Goal: Task Accomplishment & Management: Manage account settings

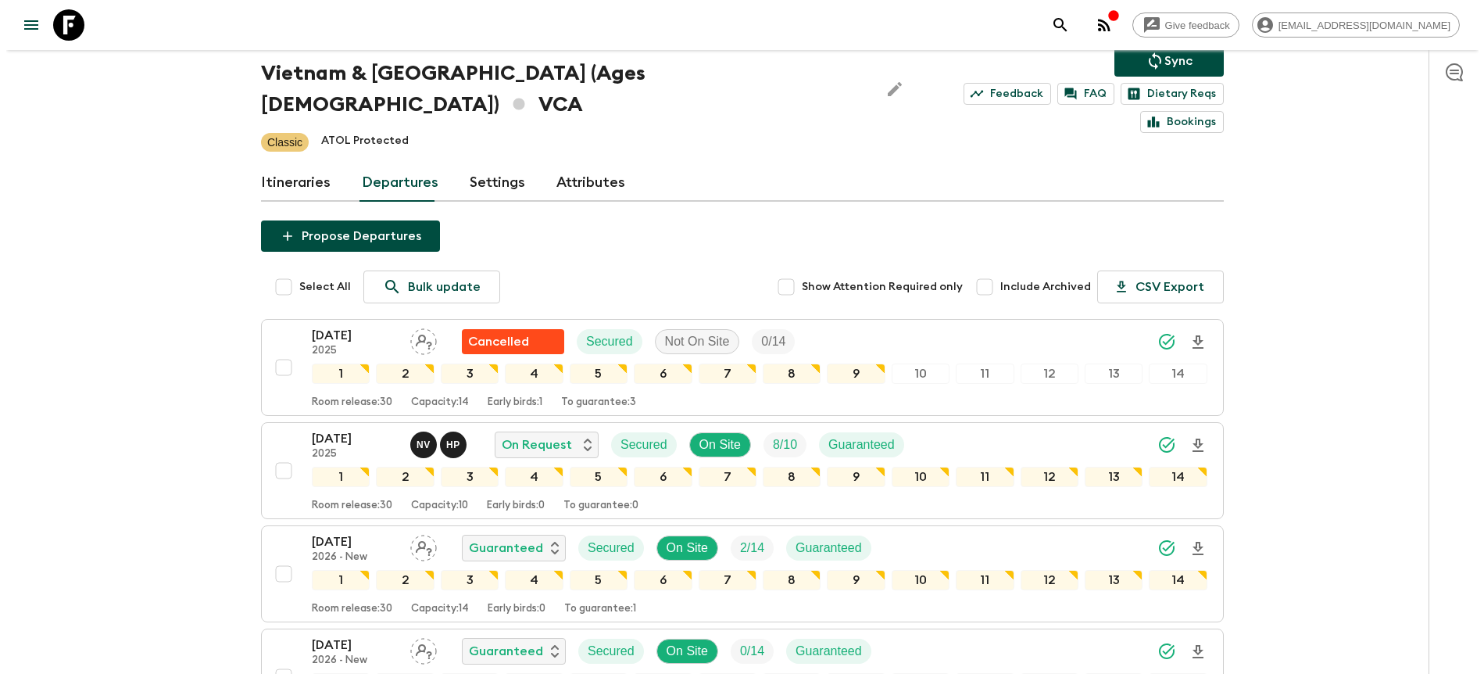
scroll to position [89, 0]
click at [1242, 181] on div "Give feedback [PERSON_NAME][EMAIL_ADDRESS][DOMAIN_NAME] We use functional & tra…" at bounding box center [736, 441] width 1472 height 1060
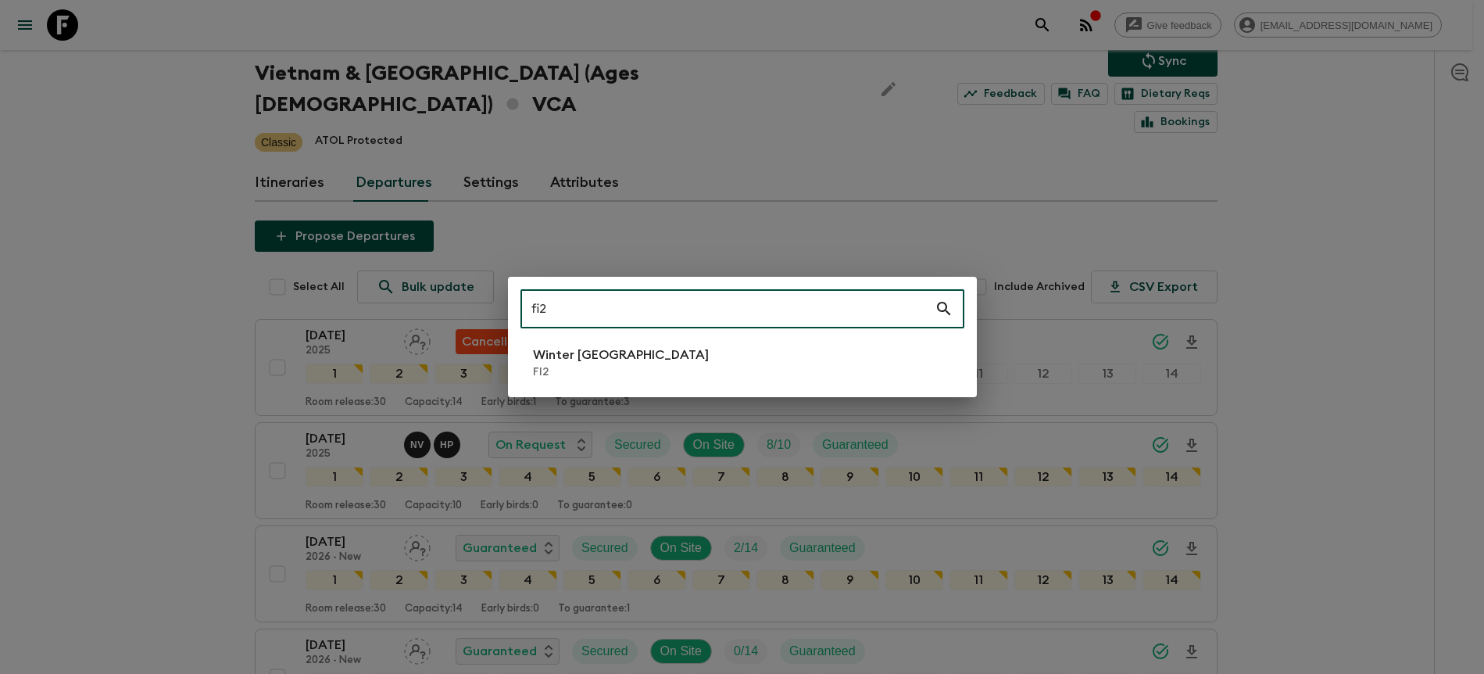
type input "fi2"
click at [764, 378] on li "Winter [GEOGRAPHIC_DATA] FI2" at bounding box center [742, 363] width 444 height 44
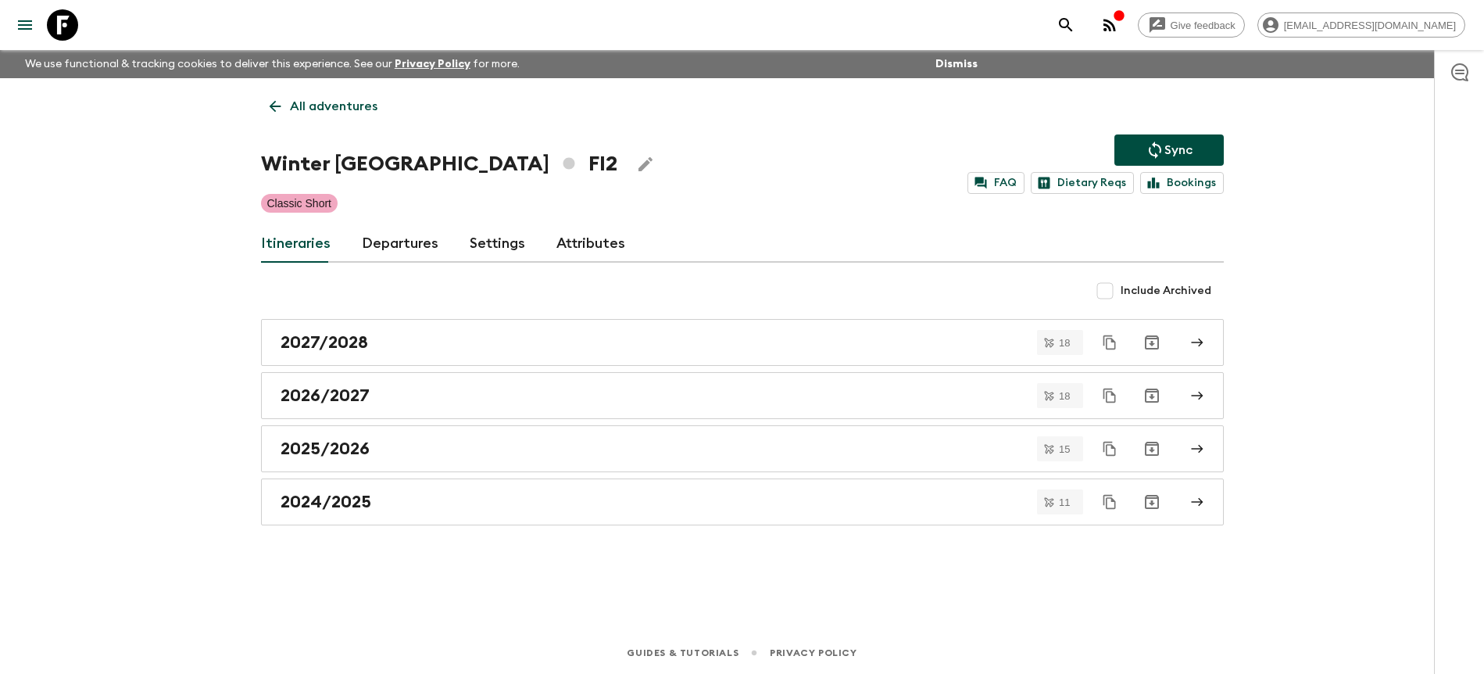
click at [395, 244] on link "Departures" at bounding box center [400, 244] width 77 height 38
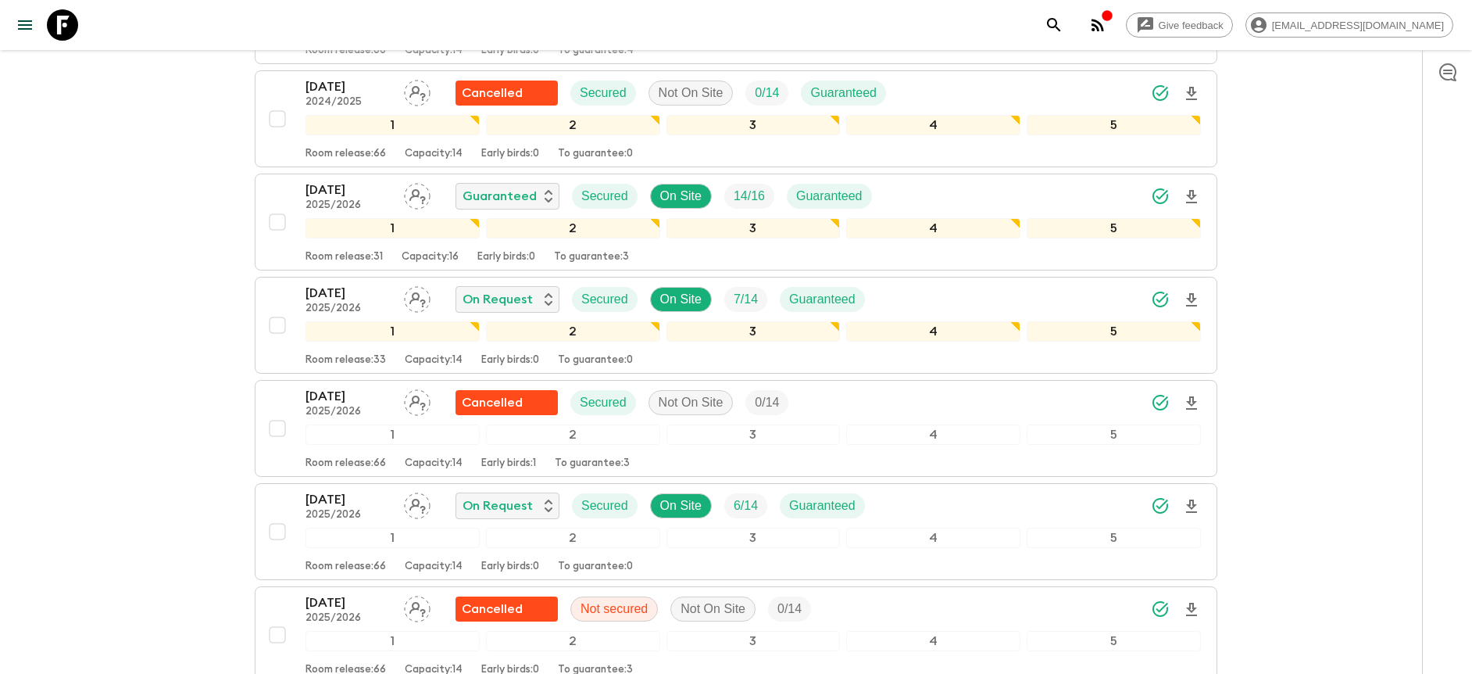
scroll to position [1378, 0]
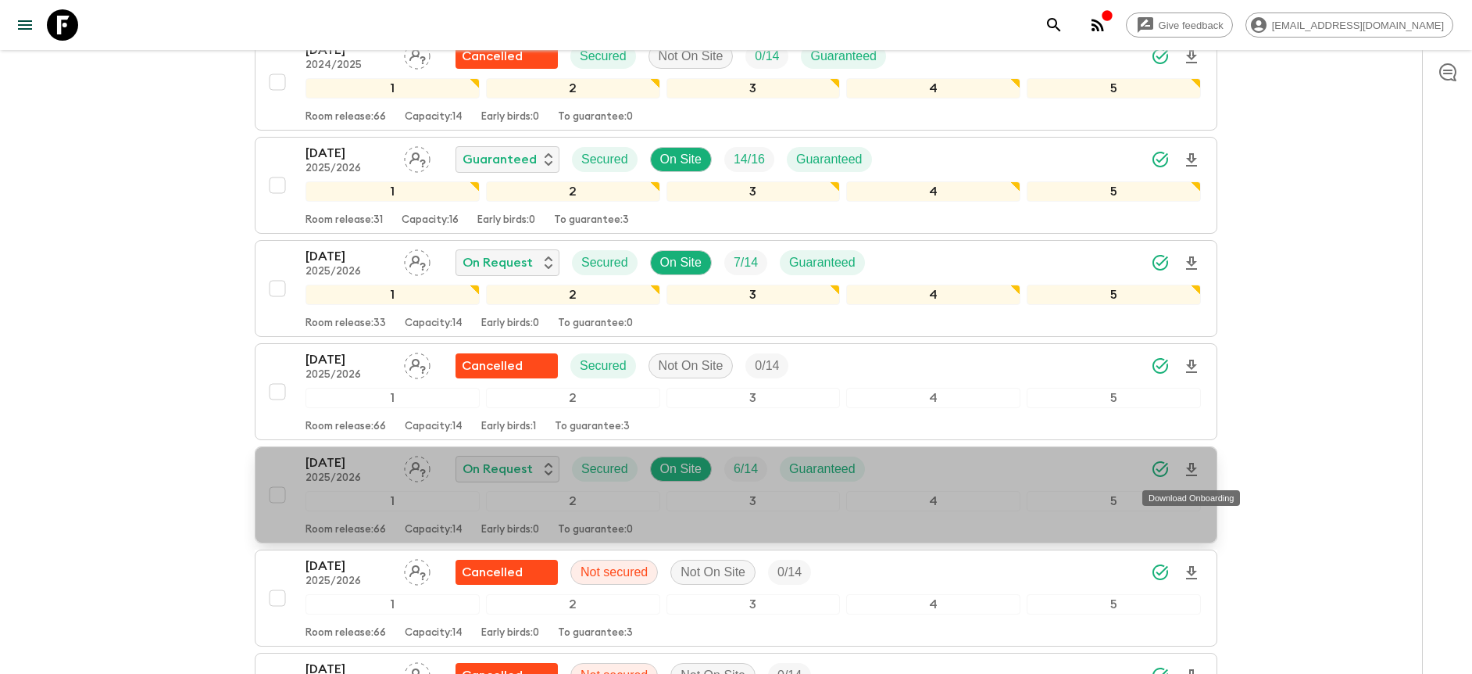
click at [1195, 468] on icon "Download Onboarding" at bounding box center [1191, 469] width 11 height 13
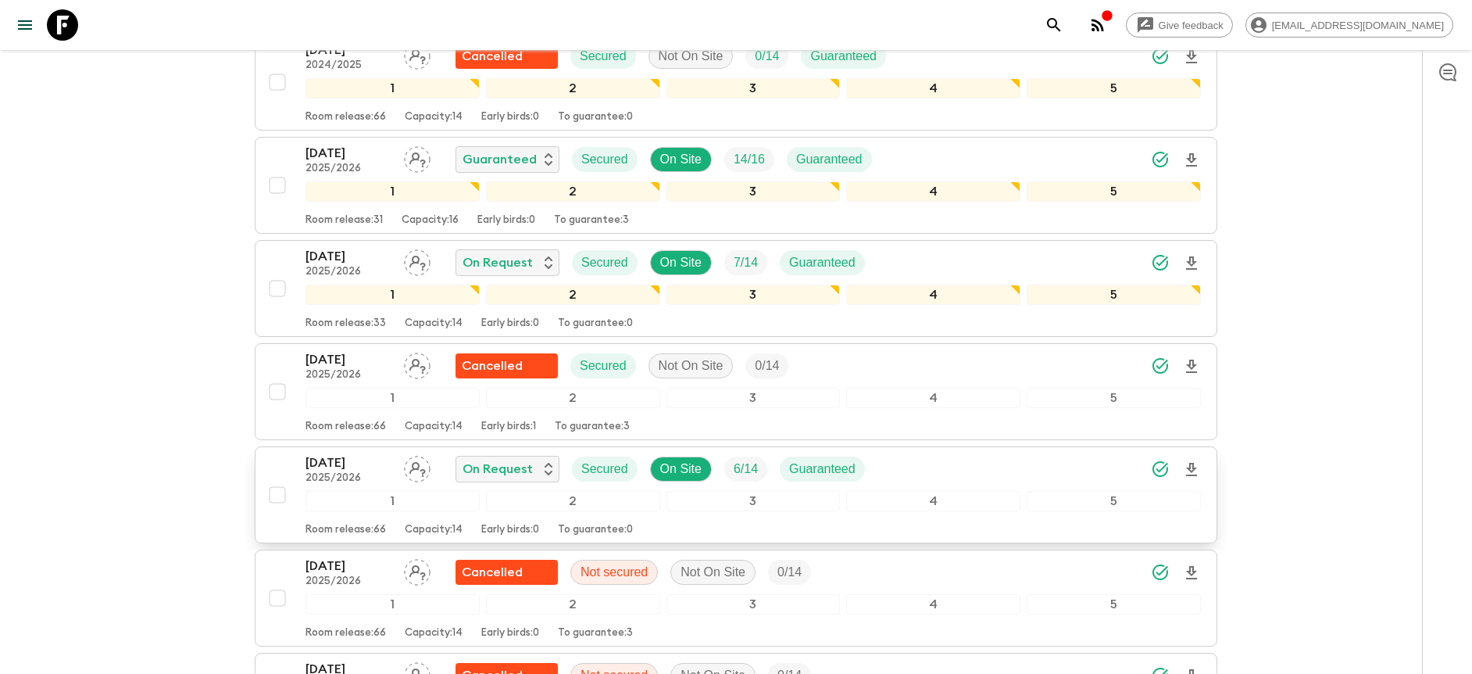
click at [975, 474] on div "[DATE] 2025/2026 On Request Secured On Site 6 / 14 Guaranteed" at bounding box center [754, 468] width 896 height 31
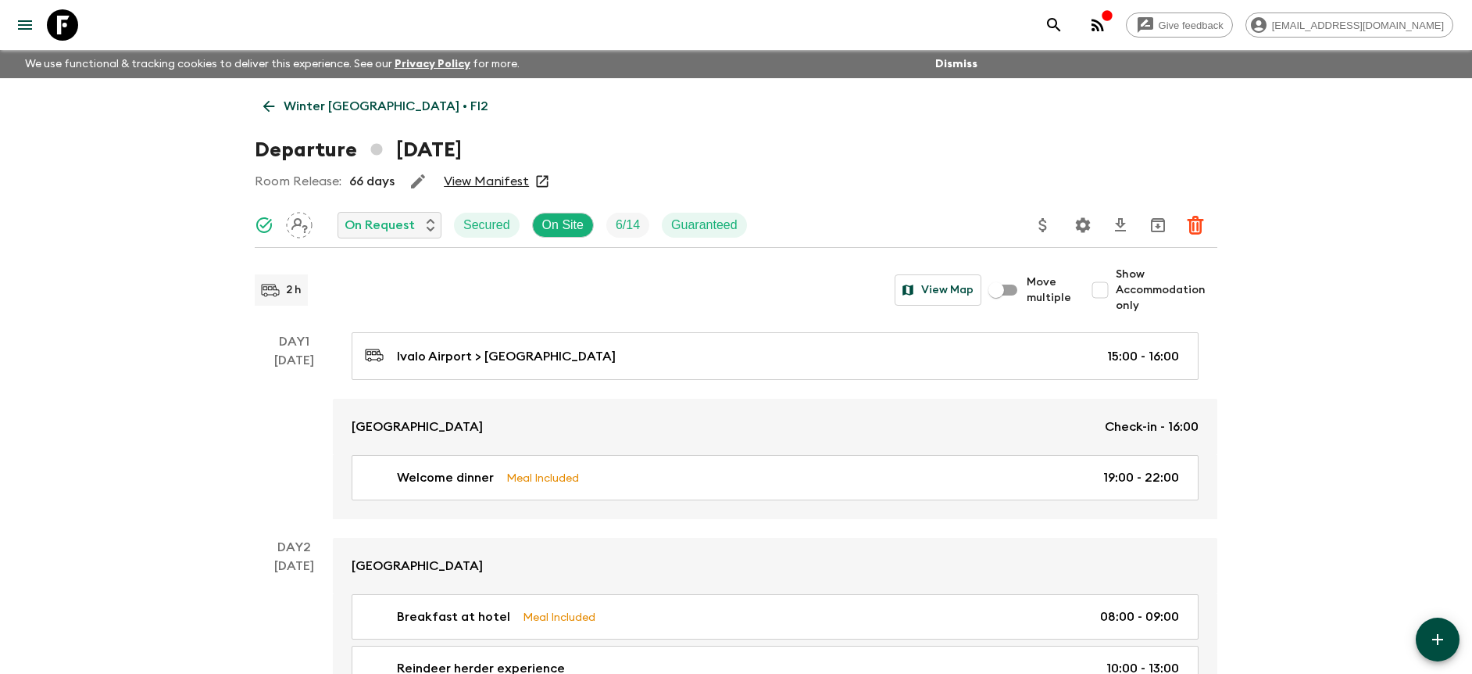
click at [1142, 291] on span "Show Accommodation only" at bounding box center [1167, 289] width 102 height 47
click at [1116, 291] on input "Show Accommodation only" at bounding box center [1100, 289] width 31 height 31
checkbox input "true"
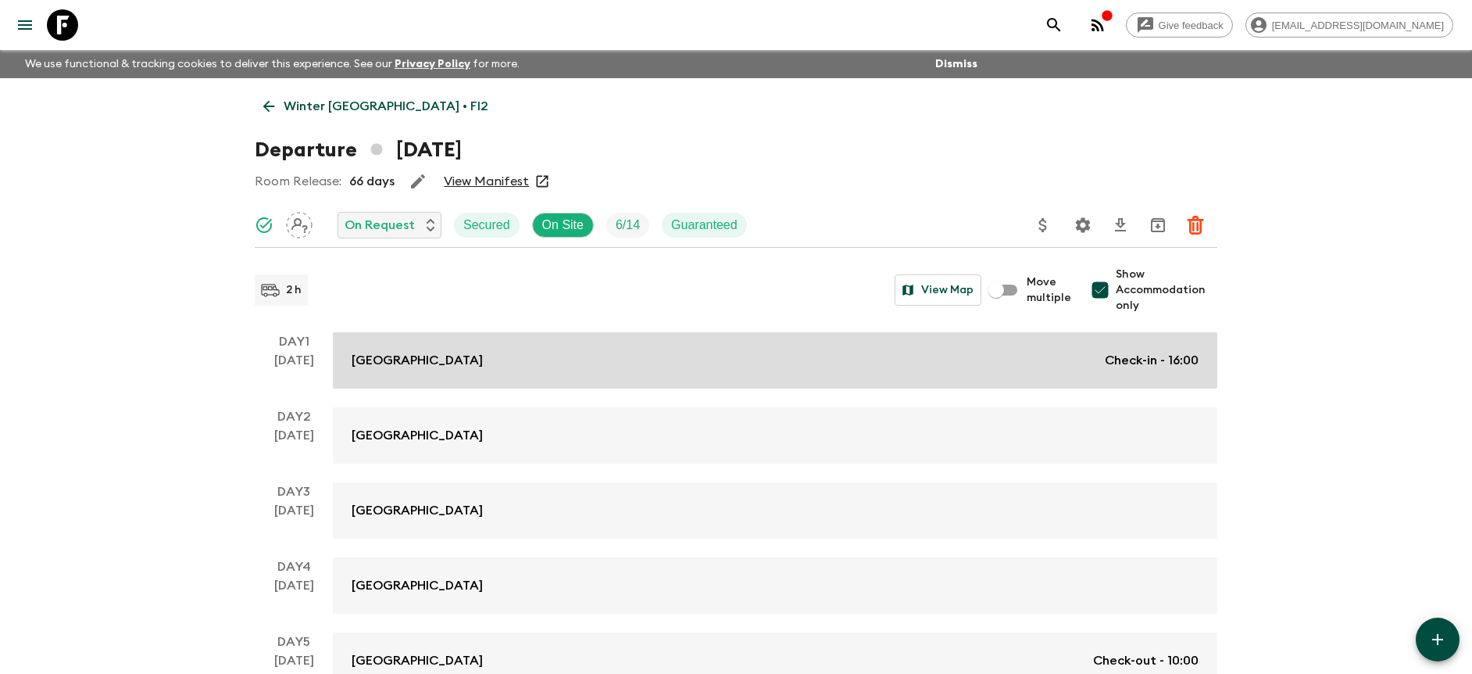
click at [1060, 352] on div "Wilderness Hotel Juutua Check-in - 16:00" at bounding box center [775, 360] width 847 height 19
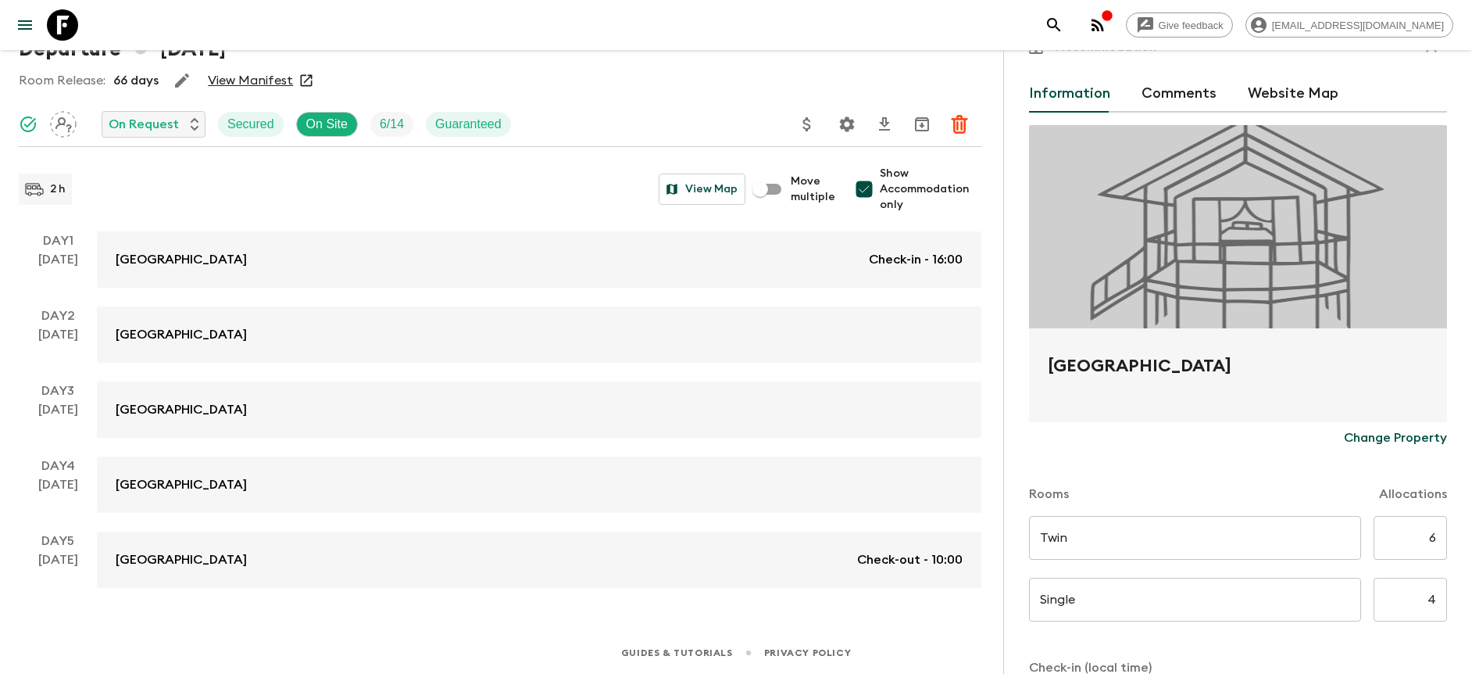
scroll to position [169, 0]
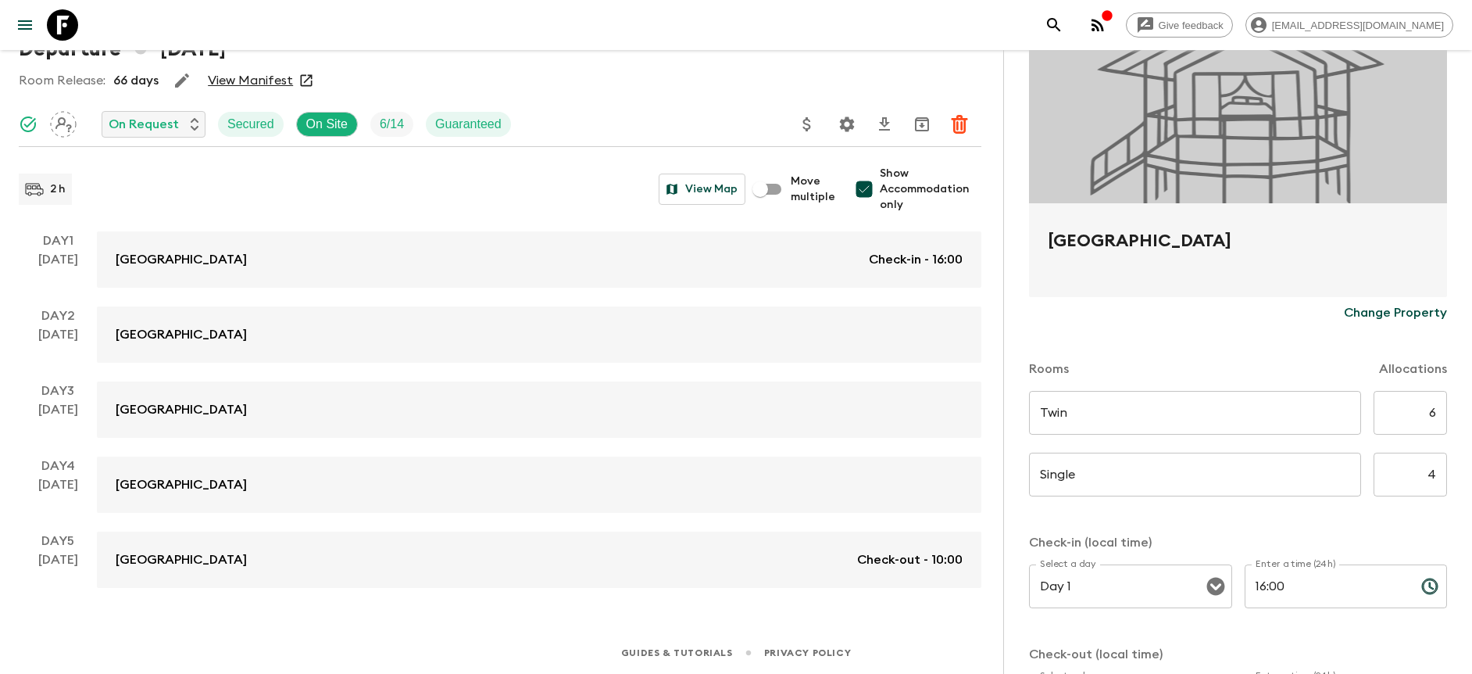
click at [1419, 413] on input "6" at bounding box center [1410, 413] width 73 height 44
type input "3"
click at [1403, 506] on div "Single ​ ​ 4 ​" at bounding box center [1238, 483] width 418 height 62
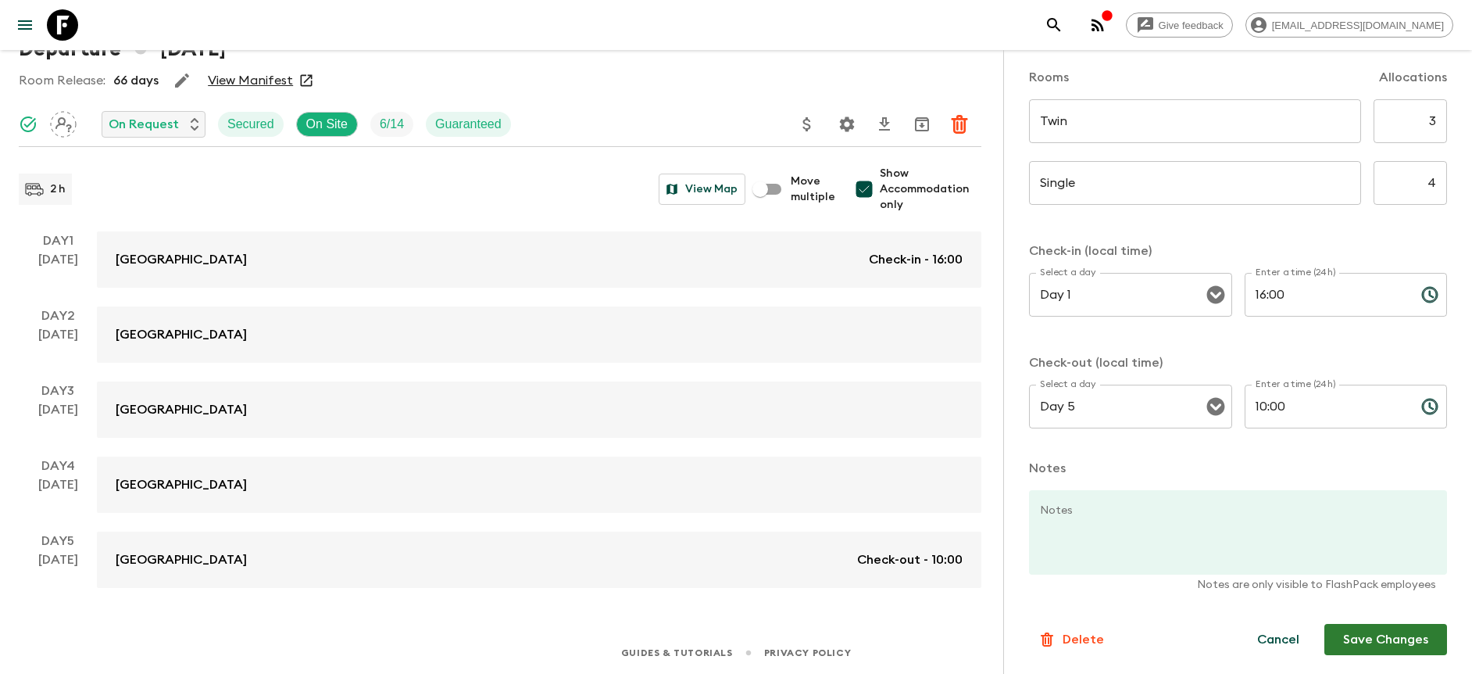
click at [1371, 648] on button "Save Changes" at bounding box center [1385, 639] width 123 height 31
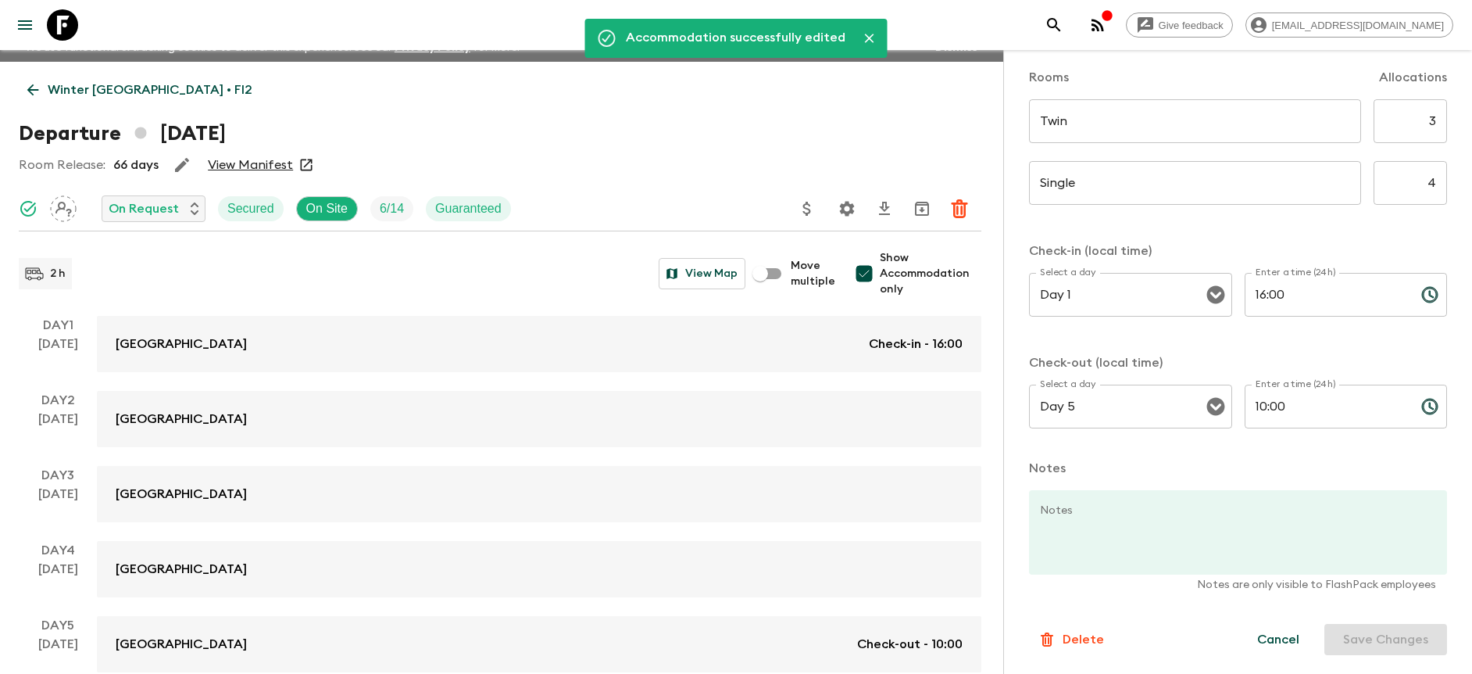
scroll to position [0, 0]
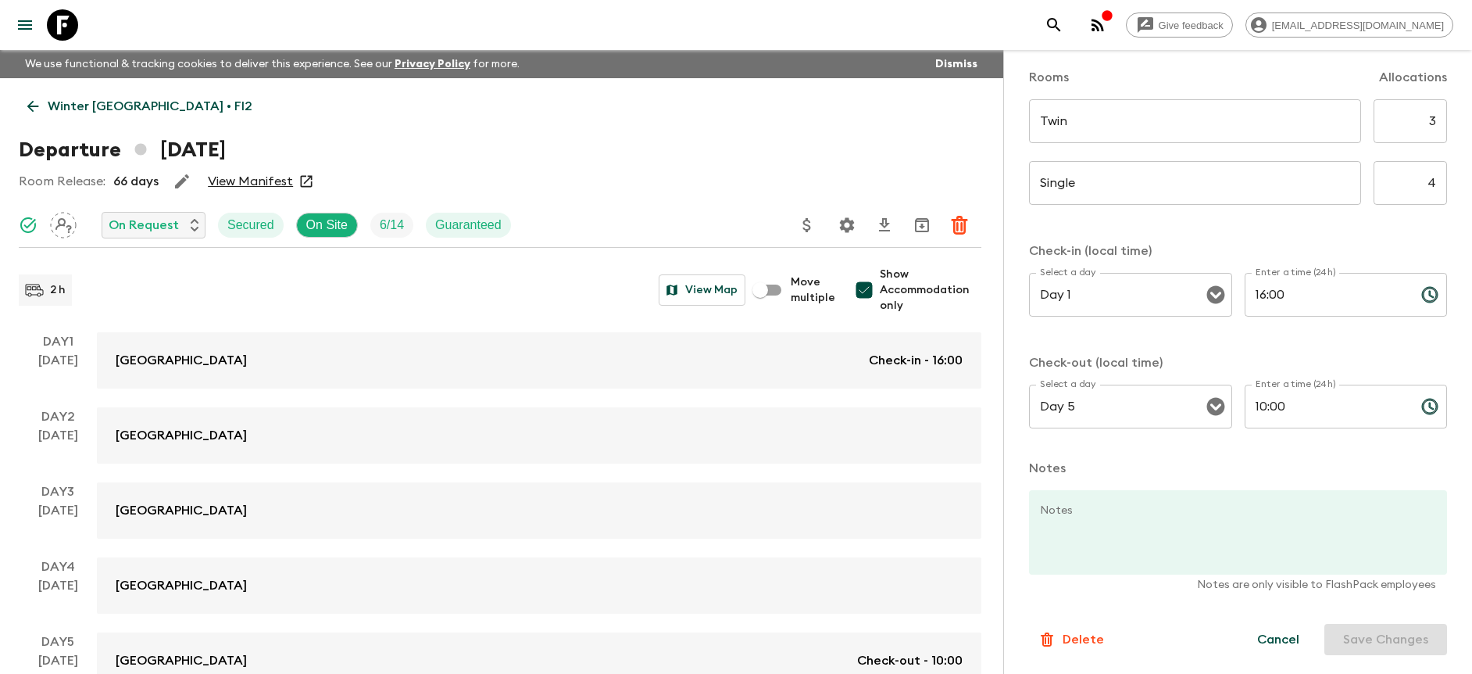
click at [173, 181] on icon "button" at bounding box center [182, 181] width 19 height 19
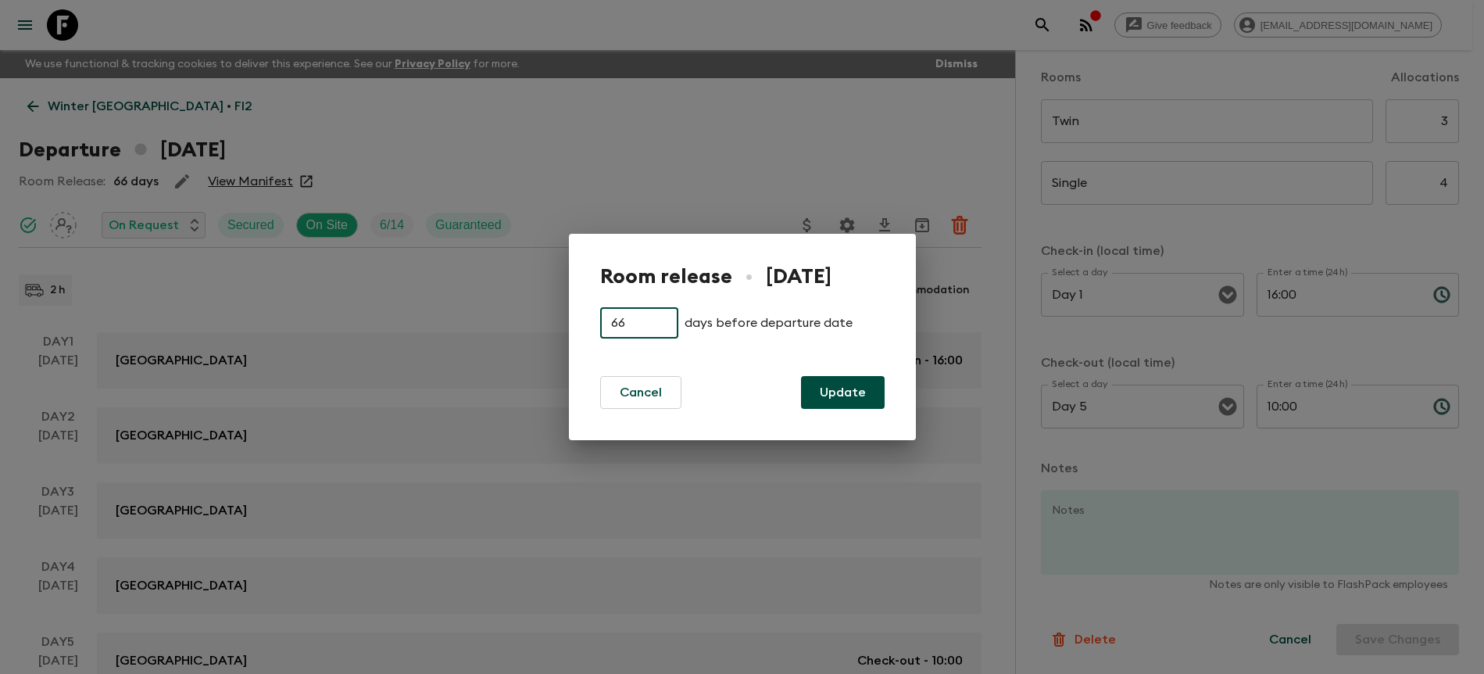
drag, startPoint x: 627, startPoint y: 320, endPoint x: 567, endPoint y: 315, distance: 61.2
click at [569, 316] on div "Room release • [DATE] 66 ​ days before departure date Cancel Update" at bounding box center [742, 337] width 347 height 206
type input "33"
click at [824, 388] on button "Update" at bounding box center [843, 392] width 84 height 33
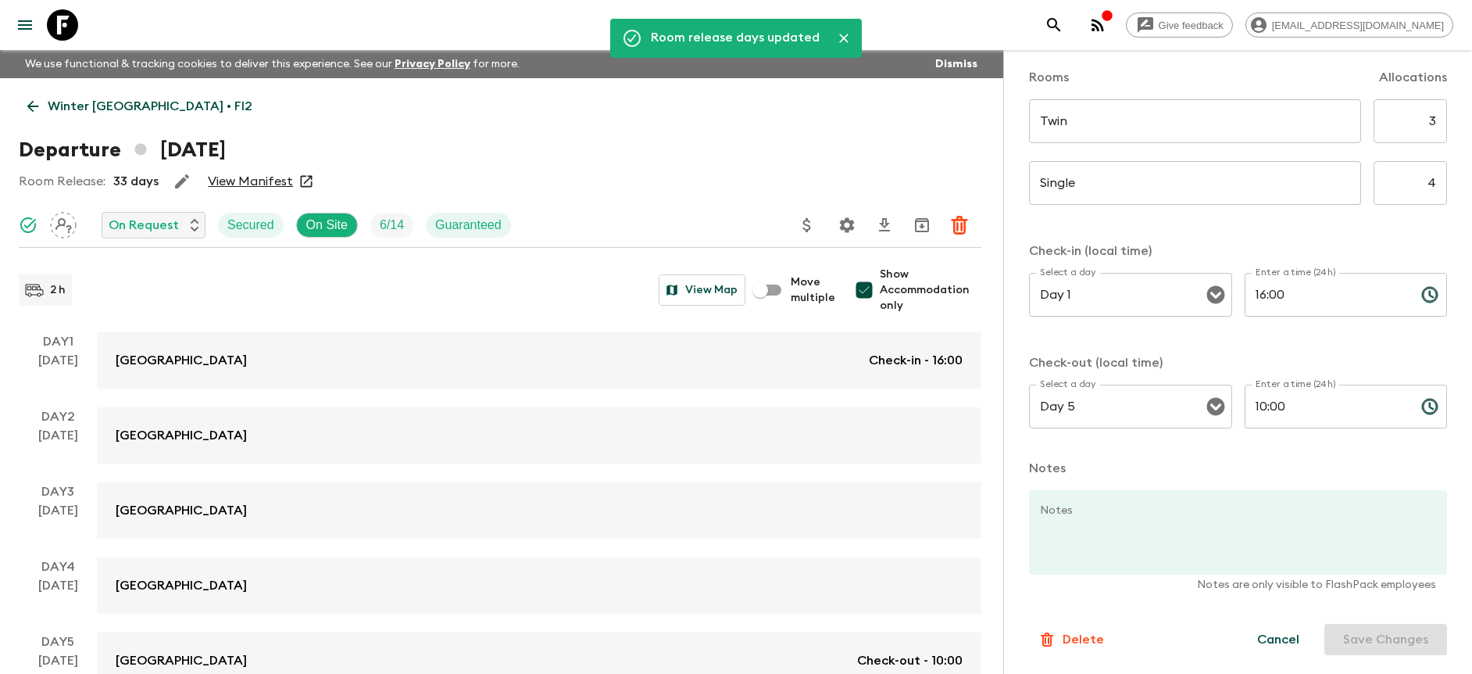
click at [561, 148] on div "Departure [DATE]" at bounding box center [500, 149] width 963 height 31
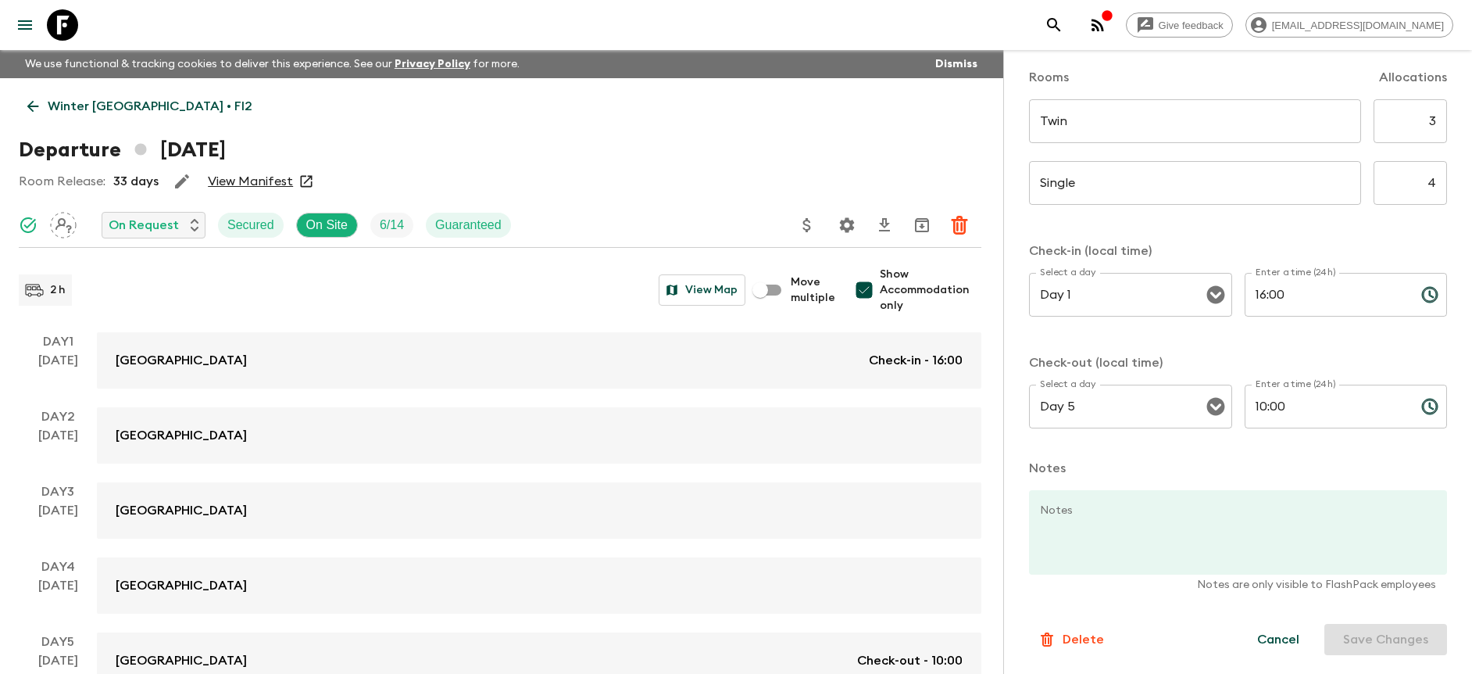
click at [105, 102] on p "Winter [GEOGRAPHIC_DATA] • FI2" at bounding box center [150, 106] width 205 height 19
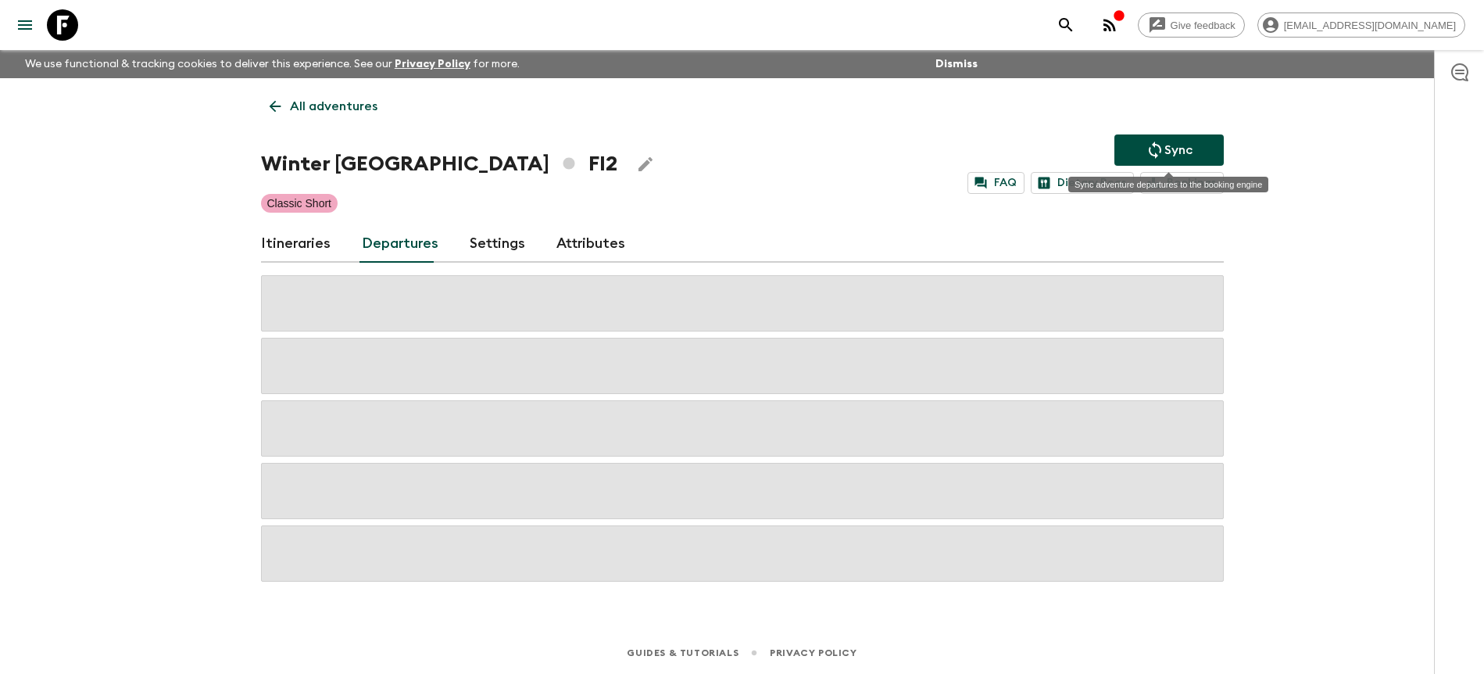
click at [1163, 141] on icon "Sync adventure departures to the booking engine" at bounding box center [1155, 150] width 19 height 19
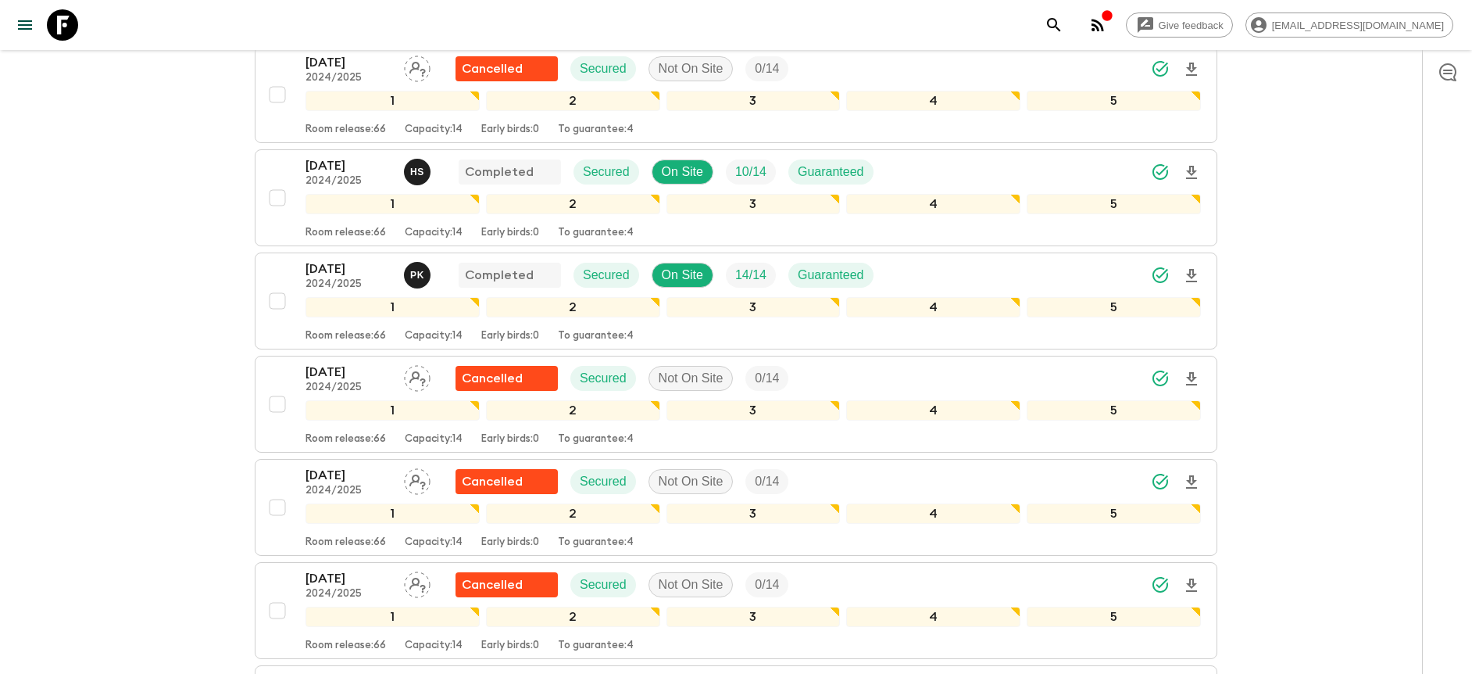
scroll to position [1330, 0]
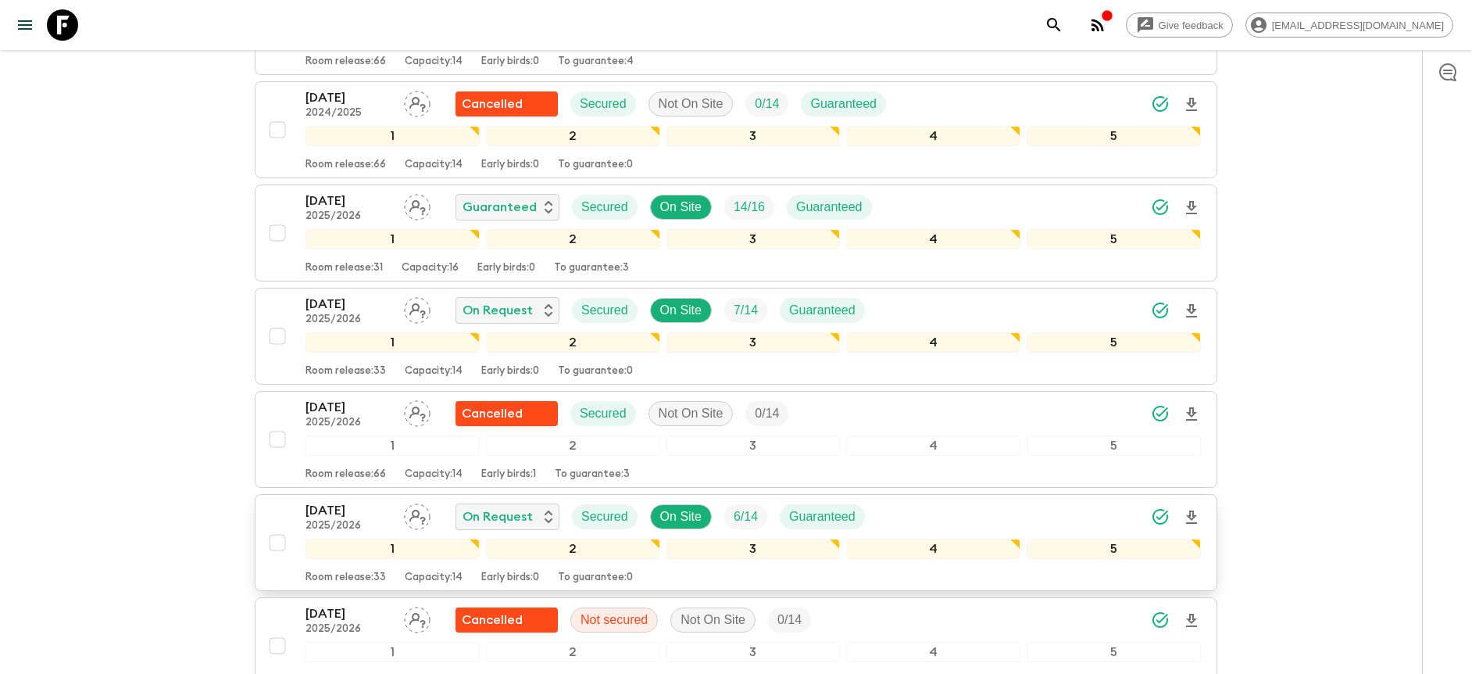
click at [978, 524] on div "[DATE] 2025/2026 On Request Secured On Site 6 / 14 Guaranteed" at bounding box center [754, 516] width 896 height 31
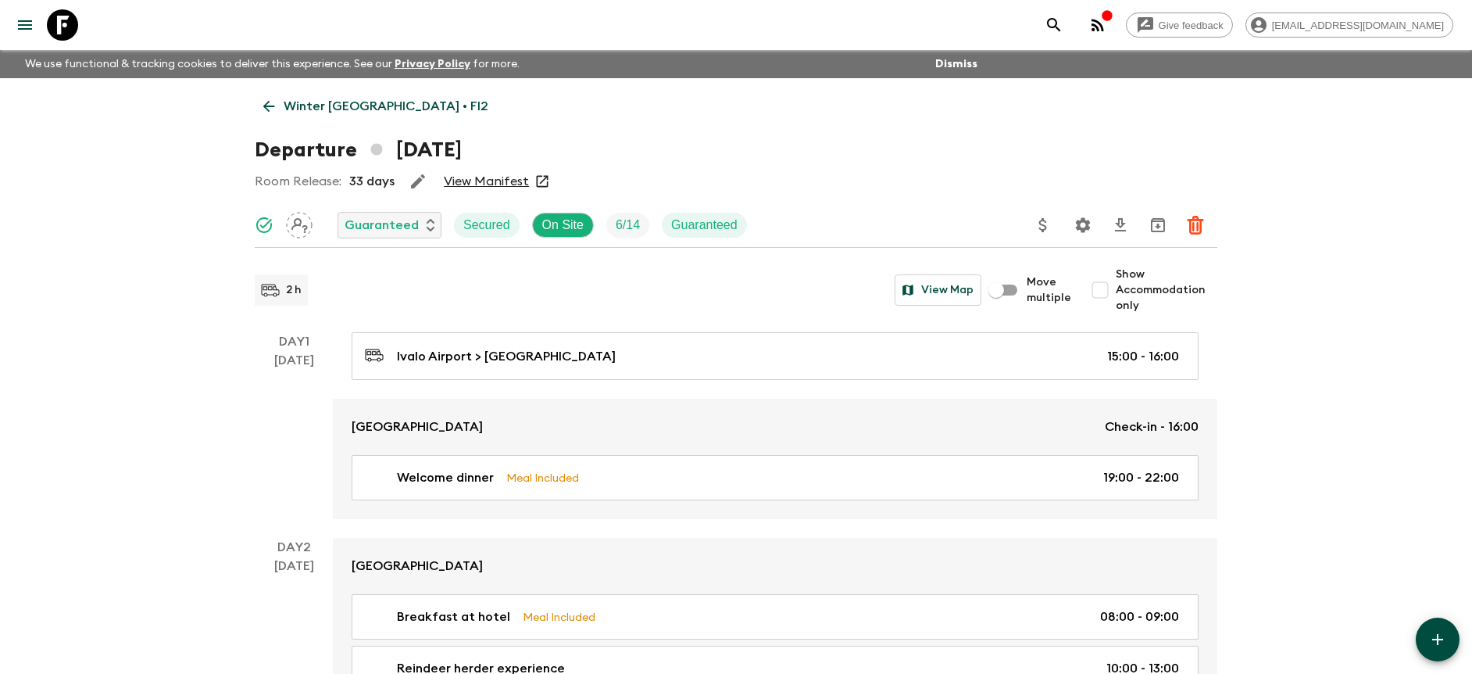
click at [1162, 294] on span "Show Accommodation only" at bounding box center [1167, 289] width 102 height 47
click at [1116, 294] on input "Show Accommodation only" at bounding box center [1100, 289] width 31 height 31
checkbox input "true"
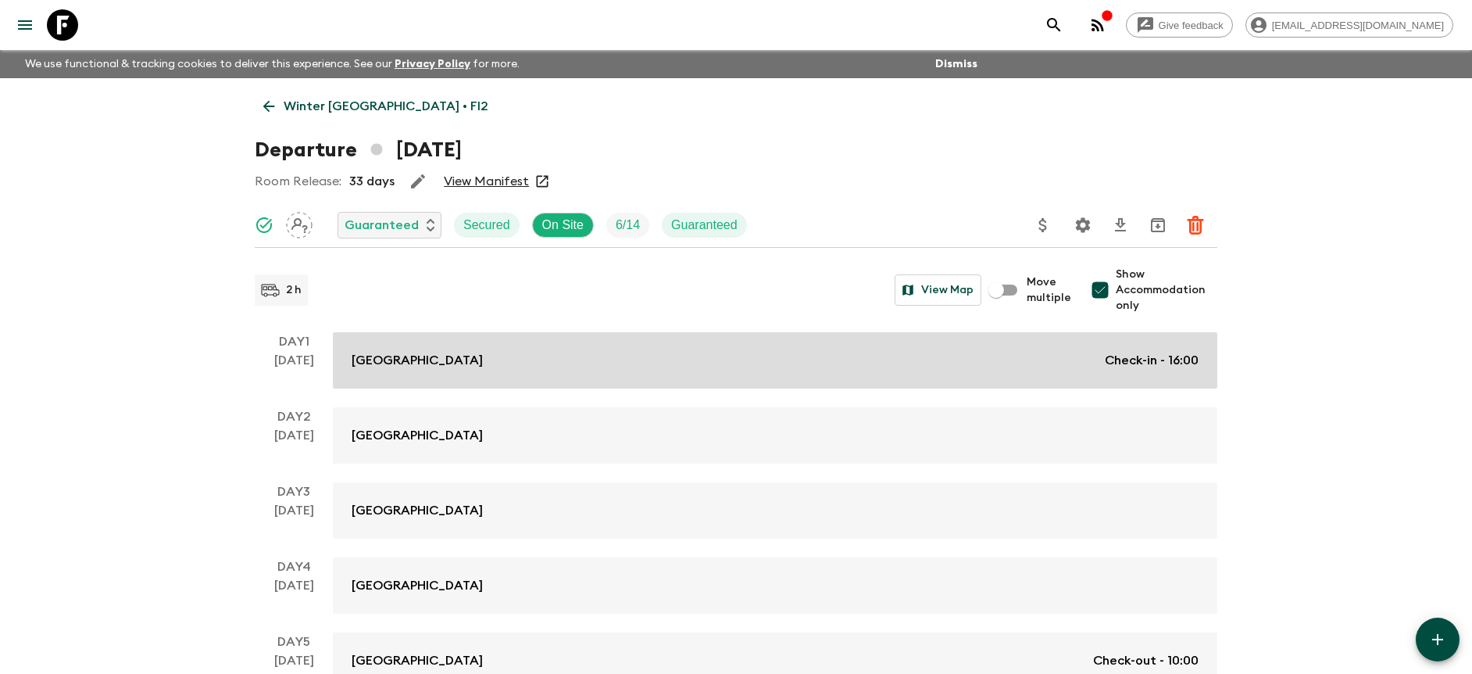
click at [1081, 356] on div "Wilderness Hotel Juutua Check-in - 16:00" at bounding box center [775, 360] width 847 height 19
